Goal: Task Accomplishment & Management: Manage account settings

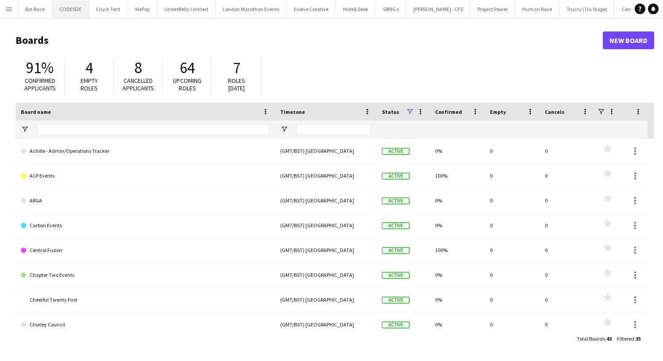
click at [73, 14] on button "CODESDE Close" at bounding box center [70, 8] width 37 height 17
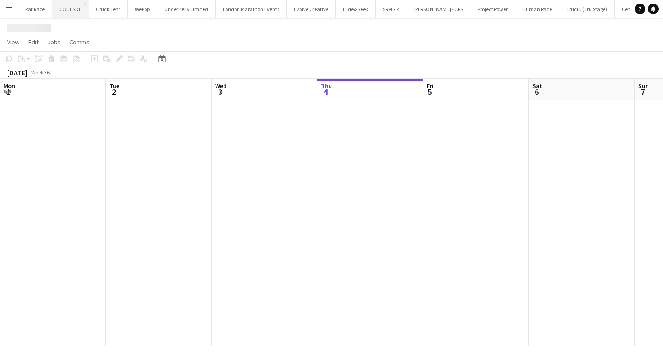
scroll to position [0, 212]
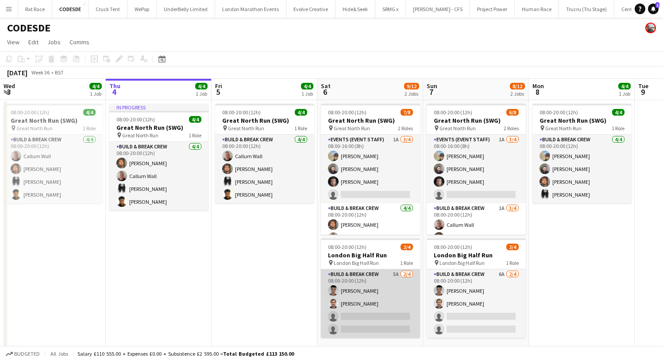
click at [358, 295] on app-card-role "Build & Break Crew 5A [DATE] 08:00-20:00 (12h) [PERSON_NAME] [PERSON_NAME] sing…" at bounding box center [370, 303] width 99 height 69
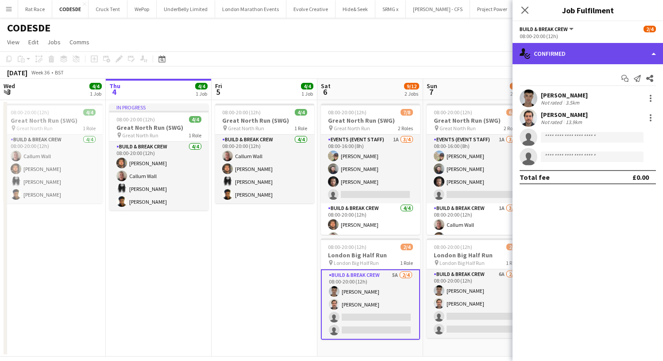
click at [618, 53] on div "single-neutral-actions-check-2 Confirmed" at bounding box center [588, 53] width 151 height 21
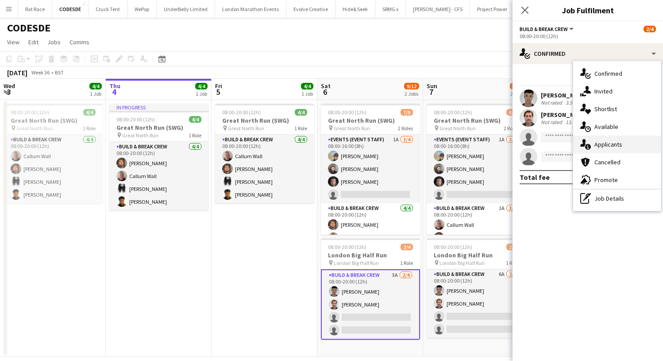
click at [609, 147] on span "Applicants" at bounding box center [609, 144] width 28 height 8
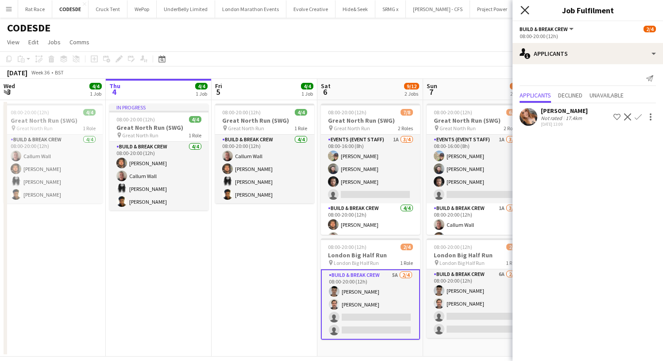
click at [524, 9] on icon at bounding box center [525, 10] width 8 height 8
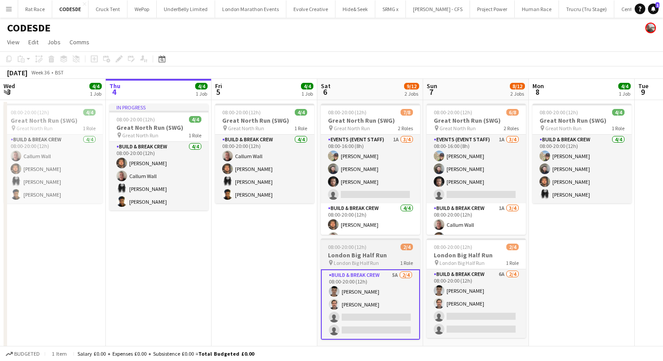
click at [351, 252] on h3 "London Big Half Run" at bounding box center [370, 255] width 99 height 8
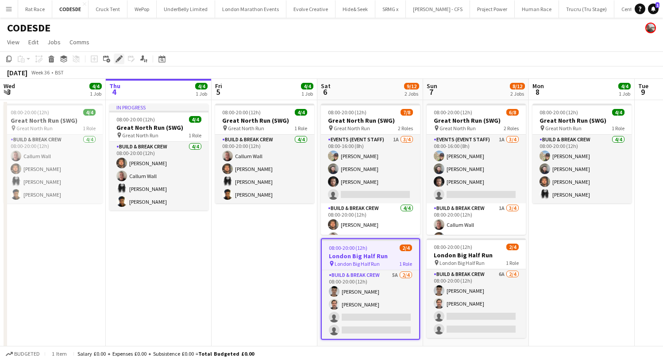
click at [121, 57] on icon "Edit" at bounding box center [119, 58] width 7 height 7
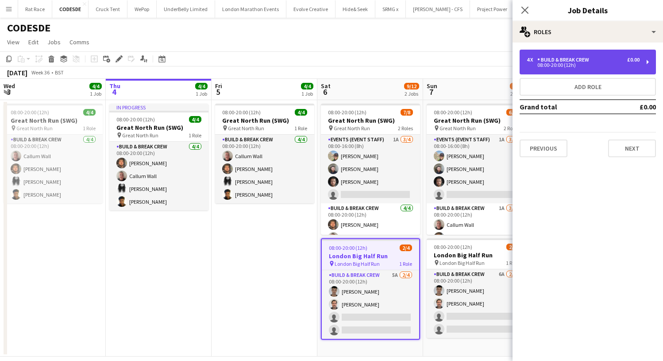
click at [577, 64] on div "08:00-20:00 (12h)" at bounding box center [583, 65] width 113 height 4
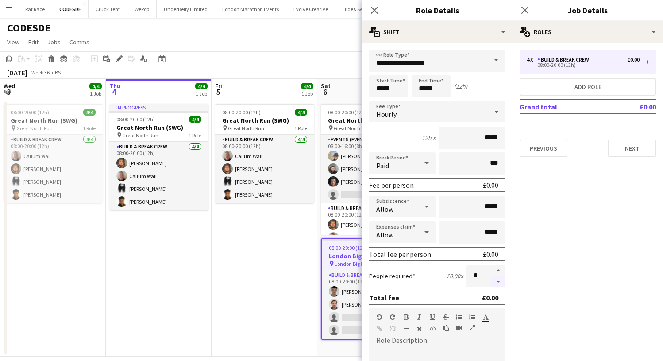
click at [502, 282] on button "button" at bounding box center [498, 281] width 14 height 11
type input "*"
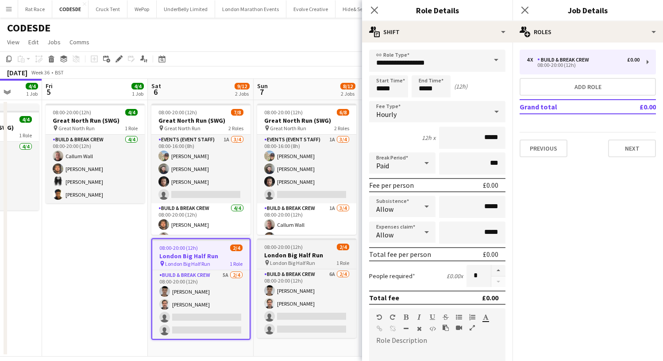
scroll to position [0, 385]
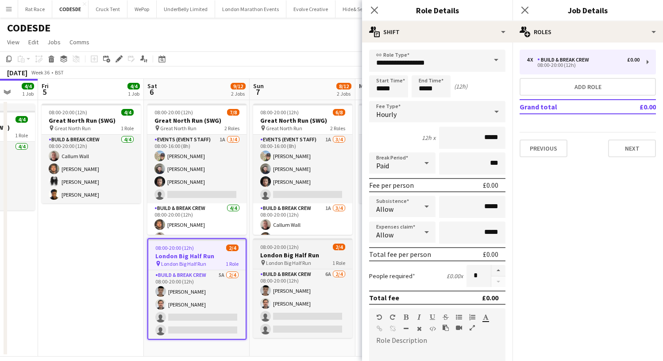
click at [288, 251] on app-job-card "08:00-20:00 (12h) 2/4 London Big Half Run pin London Big Half Run 1 Role Build …" at bounding box center [302, 288] width 99 height 100
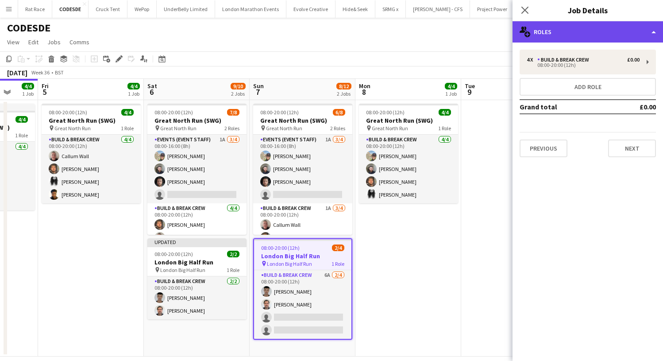
click at [564, 39] on div "multiple-users-add Roles" at bounding box center [588, 31] width 151 height 21
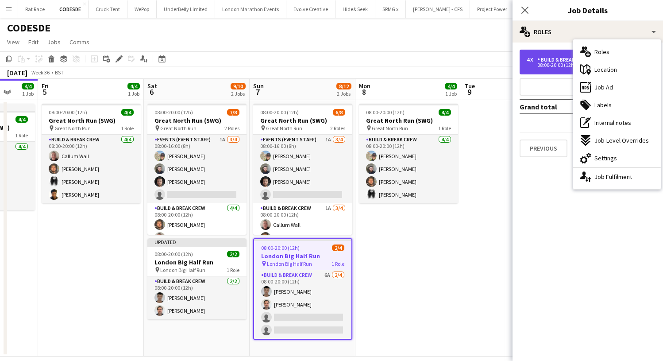
click at [562, 62] on div "Build & Break Crew" at bounding box center [565, 60] width 55 height 6
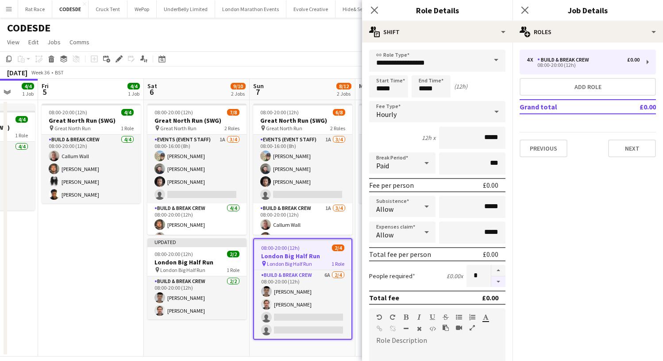
click at [499, 278] on button "button" at bounding box center [498, 281] width 14 height 11
type input "*"
click at [526, 10] on icon at bounding box center [525, 10] width 8 height 8
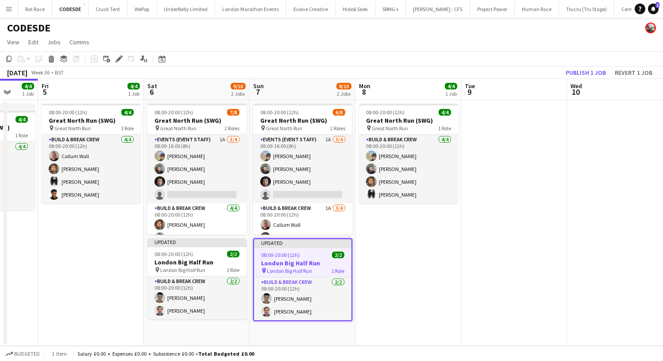
click at [554, 58] on app-toolbar "Copy Paste Paste Command V Paste with crew Command Shift V Paste linked Job [GE…" at bounding box center [331, 58] width 663 height 15
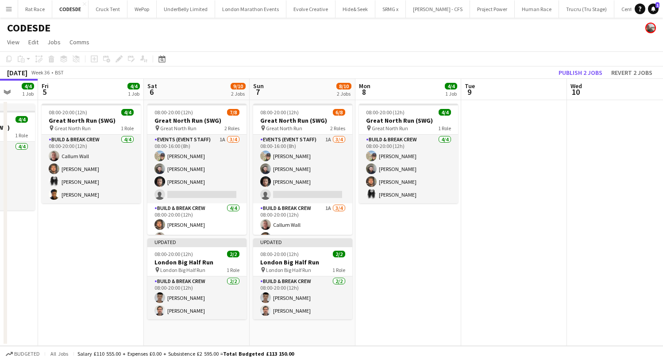
click at [557, 59] on app-toolbar "Copy Paste Paste Command V Paste with crew Command Shift V Paste linked Job [GE…" at bounding box center [331, 58] width 663 height 15
click at [566, 69] on button "Publish 2 jobs" at bounding box center [580, 73] width 51 height 12
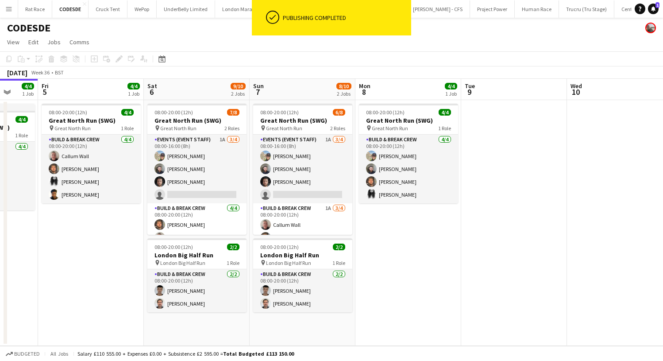
click at [8, 9] on app-icon "Menu" at bounding box center [8, 8] width 7 height 7
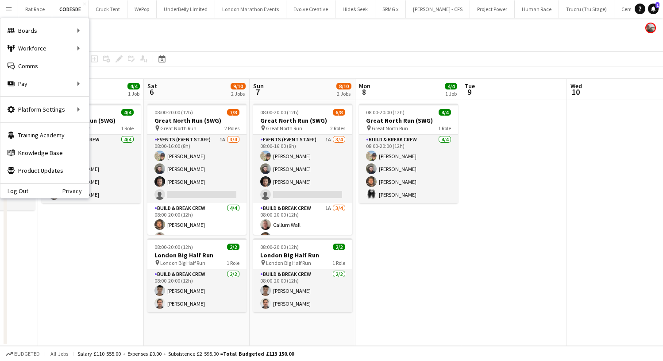
click at [83, 232] on app-date-cell "08:00-20:00 (12h) 4/4 Great North Run (SWG) pin Great North Run 1 Role Build & …" at bounding box center [91, 223] width 106 height 246
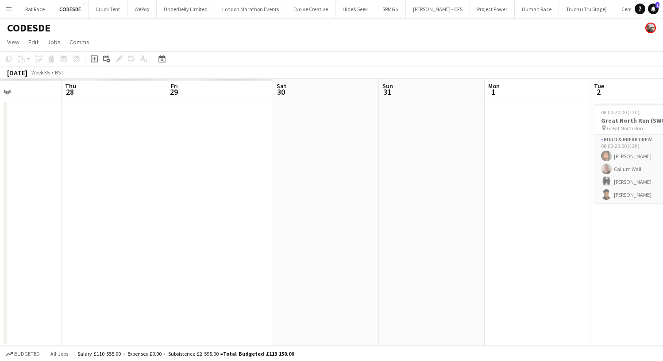
scroll to position [0, 208]
